Goal: Task Accomplishment & Management: Use online tool/utility

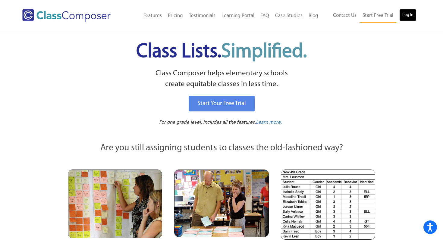
click at [411, 15] on link "Log In" at bounding box center [408, 15] width 17 height 12
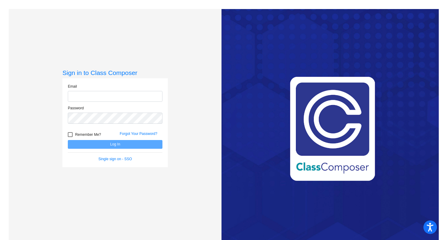
type input "[PERSON_NAME][EMAIL_ADDRESS][DOMAIN_NAME]"
click at [85, 147] on button "Log In" at bounding box center [115, 144] width 95 height 9
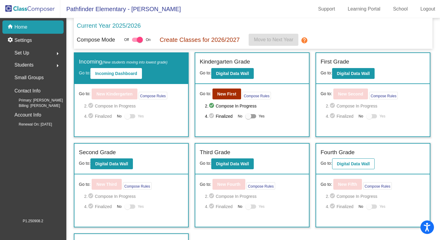
scroll to position [26, 0]
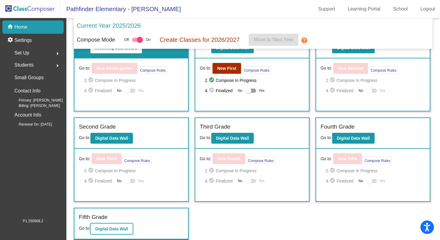
click at [130, 226] on button "Digital Data Wall" at bounding box center [111, 229] width 43 height 11
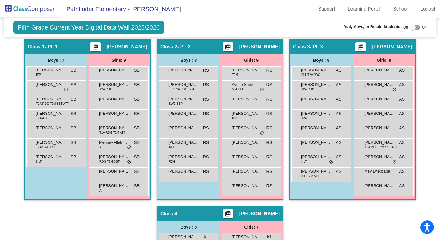
scroll to position [128, 0]
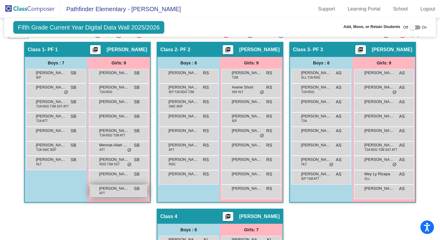
click at [99, 189] on span "Toni Dennard" at bounding box center [114, 189] width 30 height 6
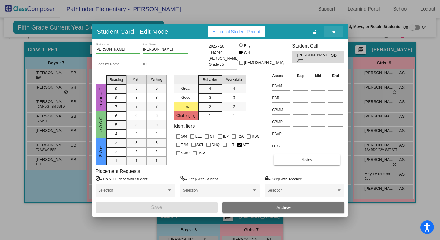
click at [333, 36] on button "button" at bounding box center [333, 31] width 19 height 11
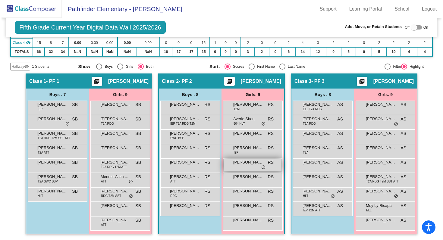
scroll to position [0, 0]
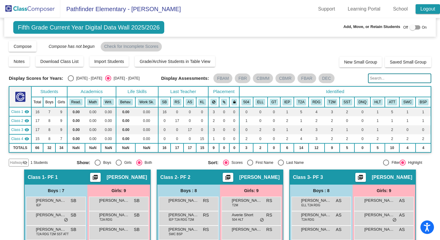
click at [427, 13] on link "Logout" at bounding box center [428, 9] width 24 height 10
